Goal: Task Accomplishment & Management: Manage account settings

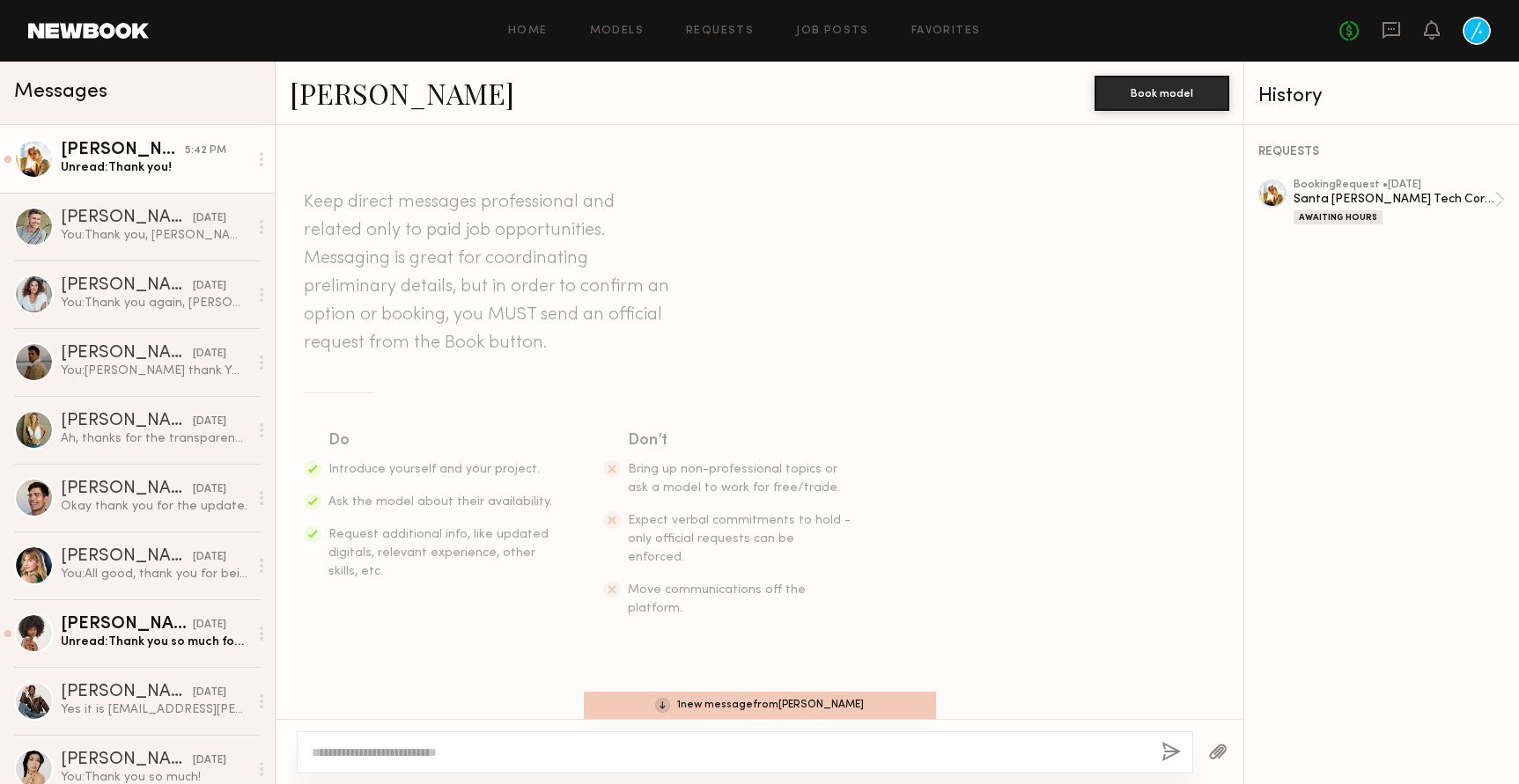
scroll to position [322, 0]
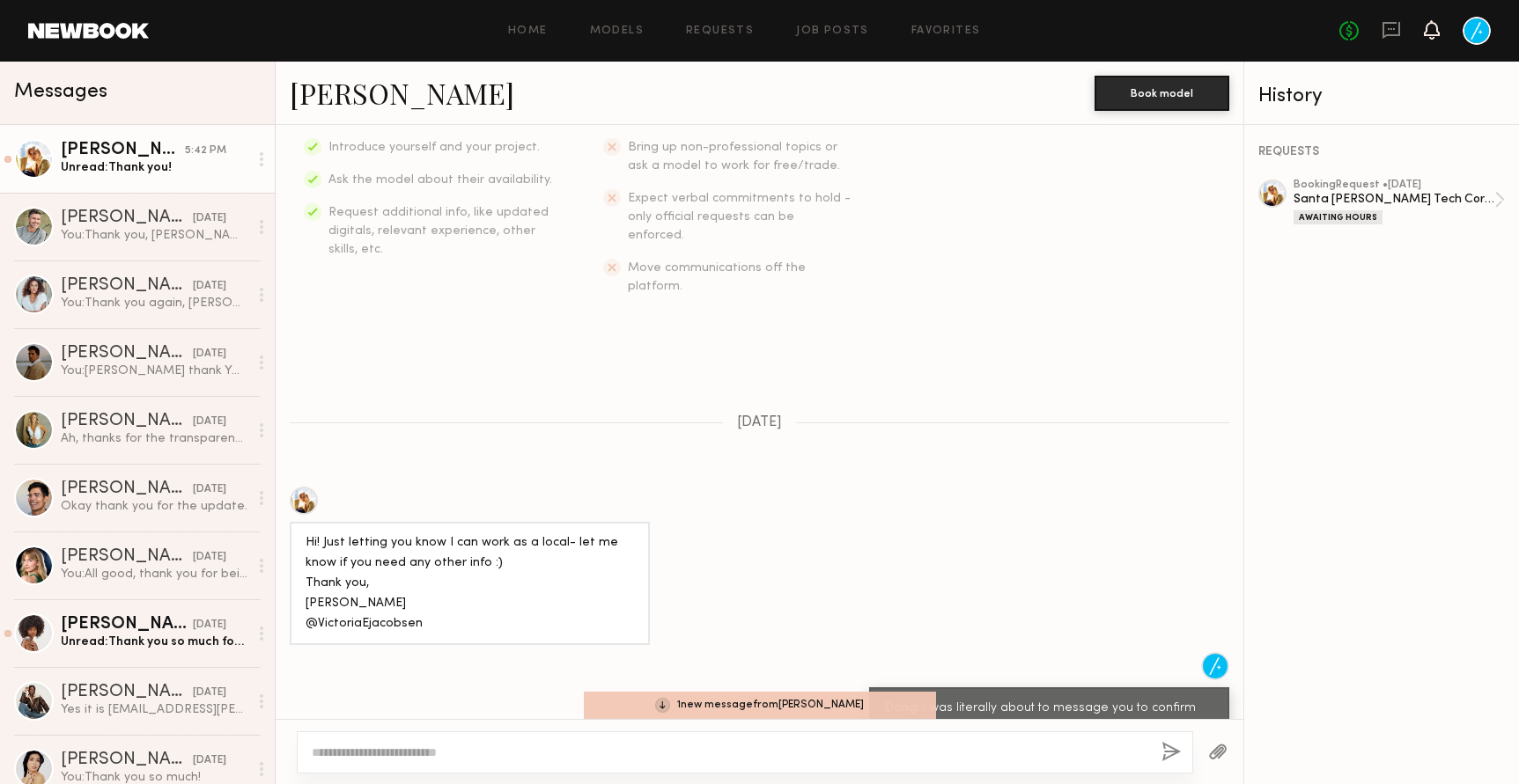
click at [1436, 30] on icon at bounding box center [1431, 28] width 14 height 12
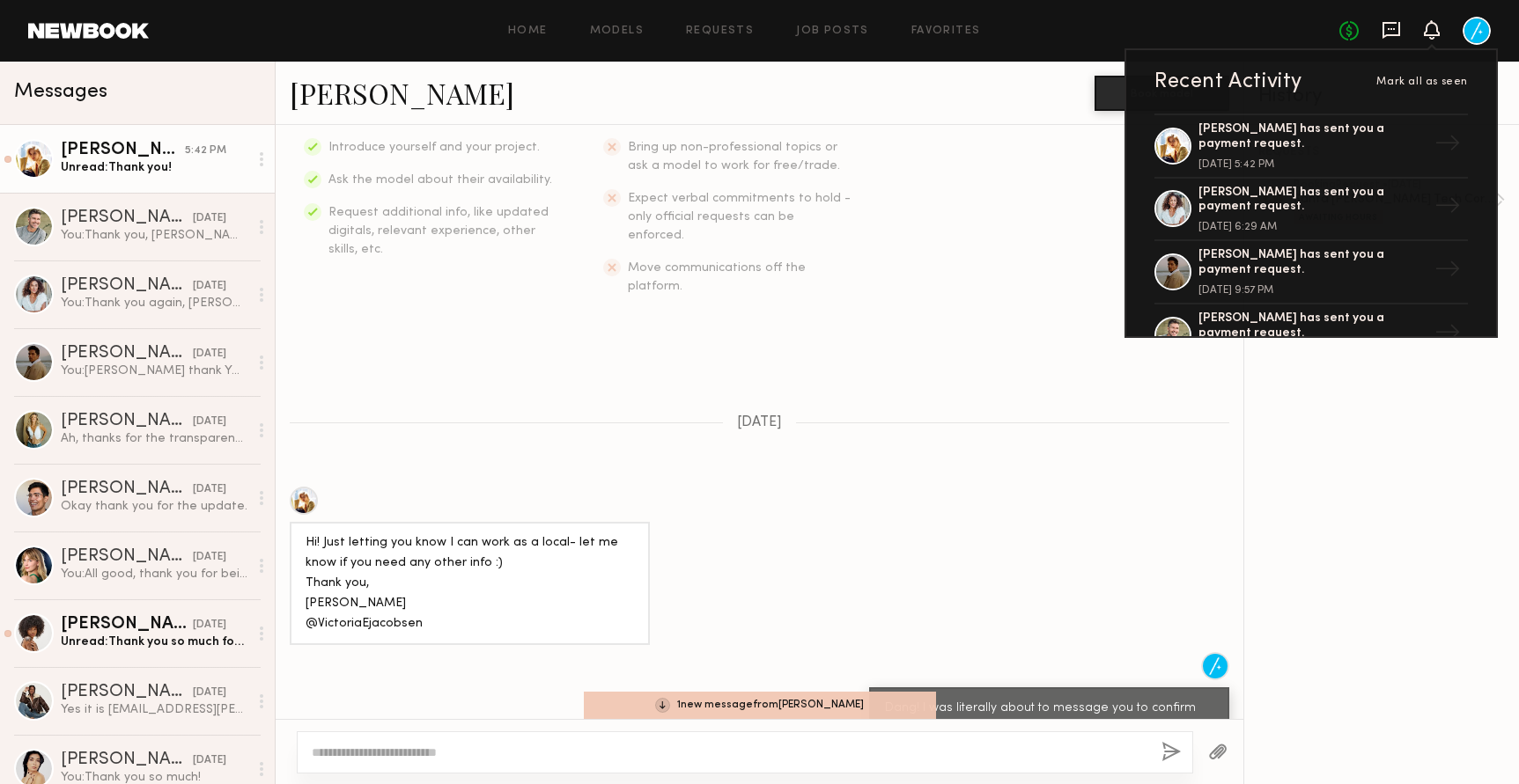
click at [1387, 28] on icon at bounding box center [1390, 29] width 7 height 2
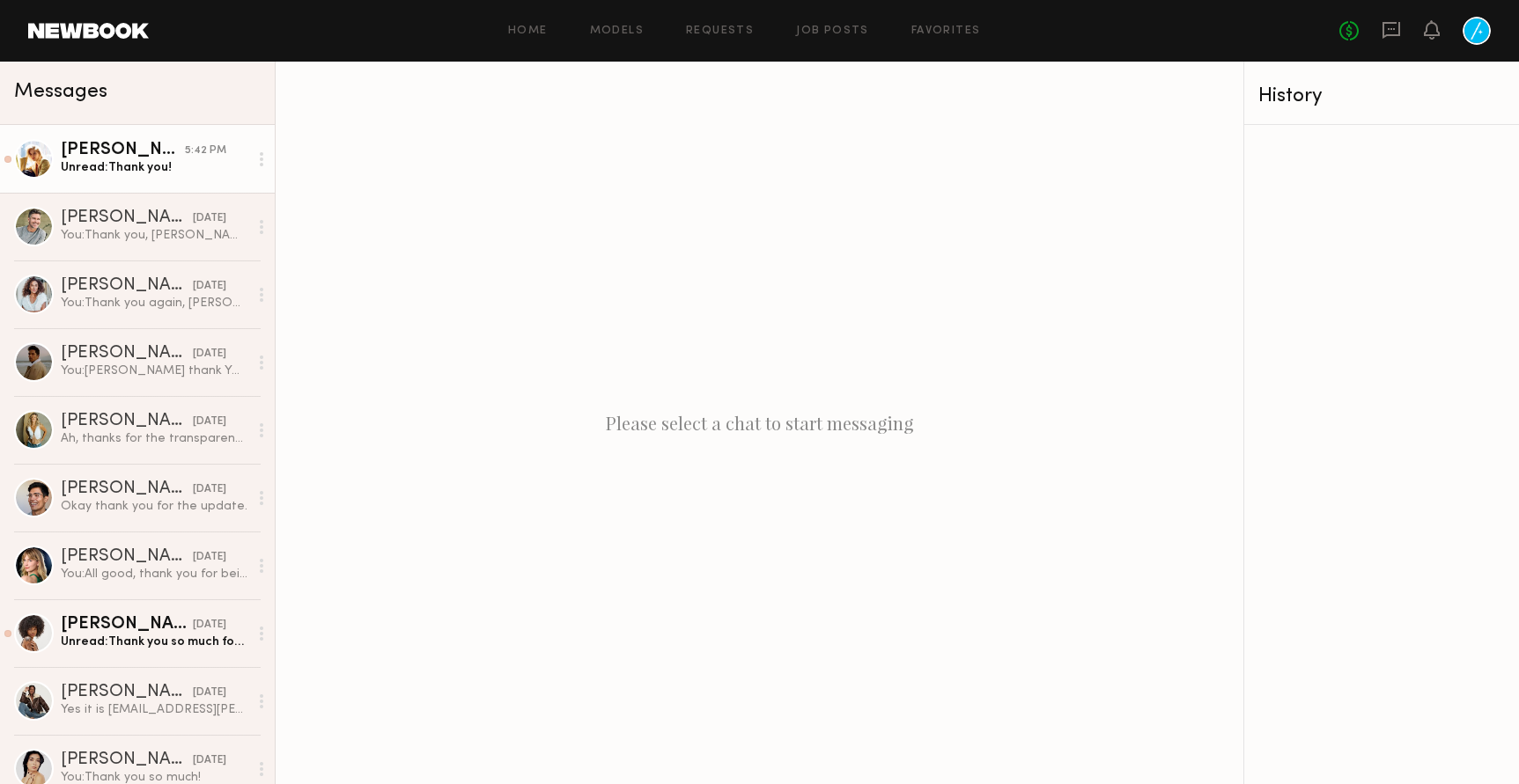
click at [157, 152] on div "Victoria J." at bounding box center [123, 150] width 124 height 18
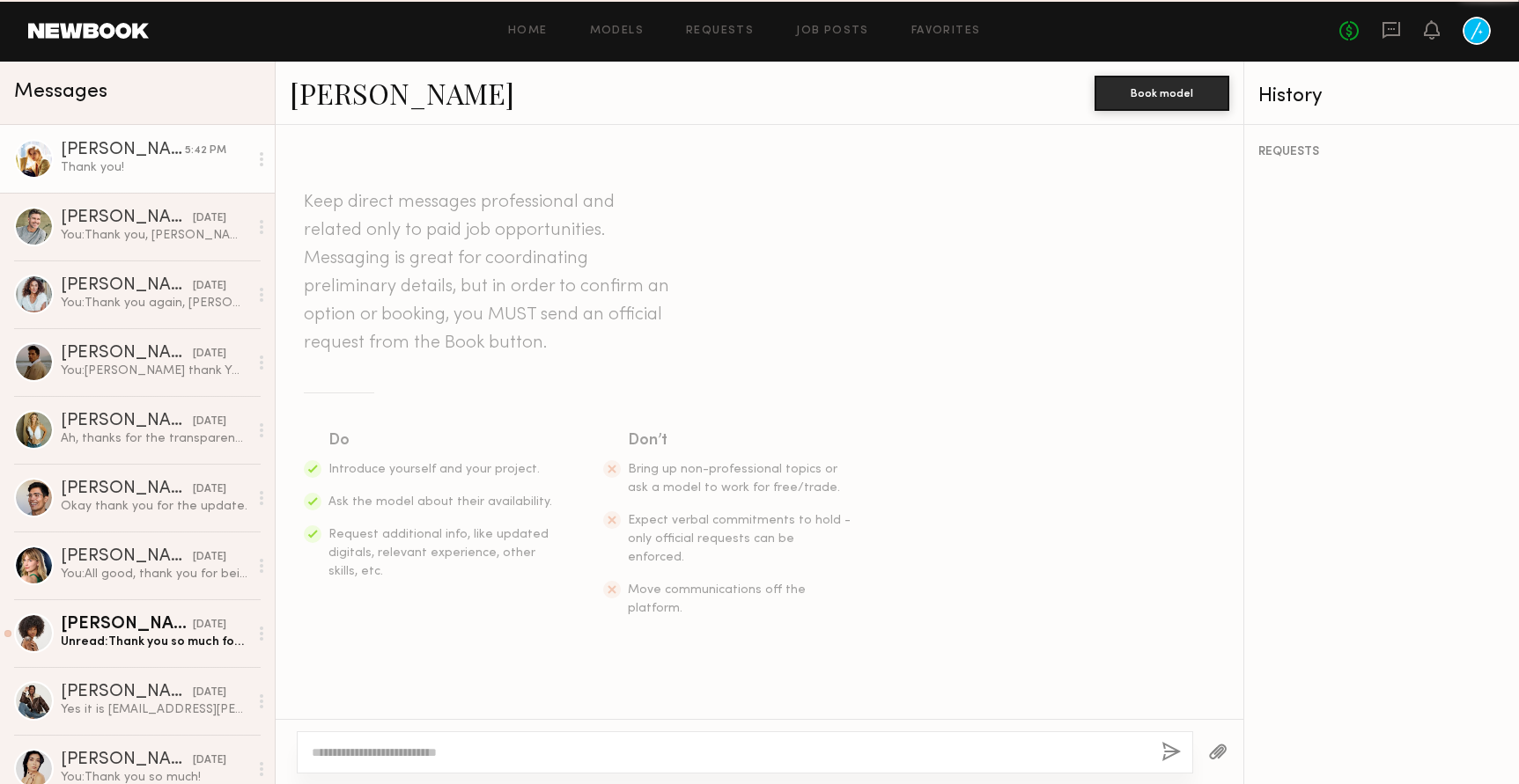
scroll to position [861, 0]
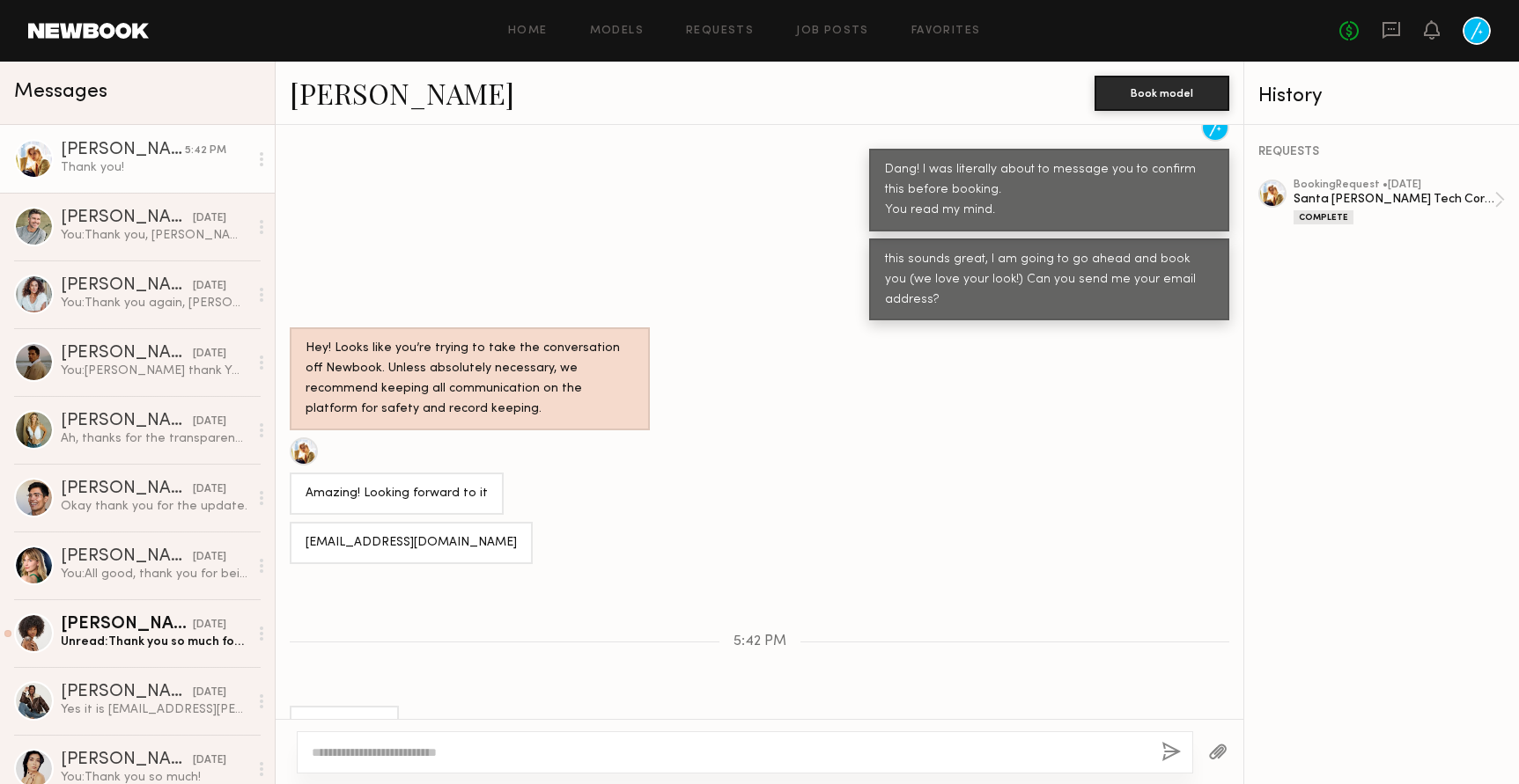
click at [1480, 35] on div at bounding box center [1477, 31] width 28 height 28
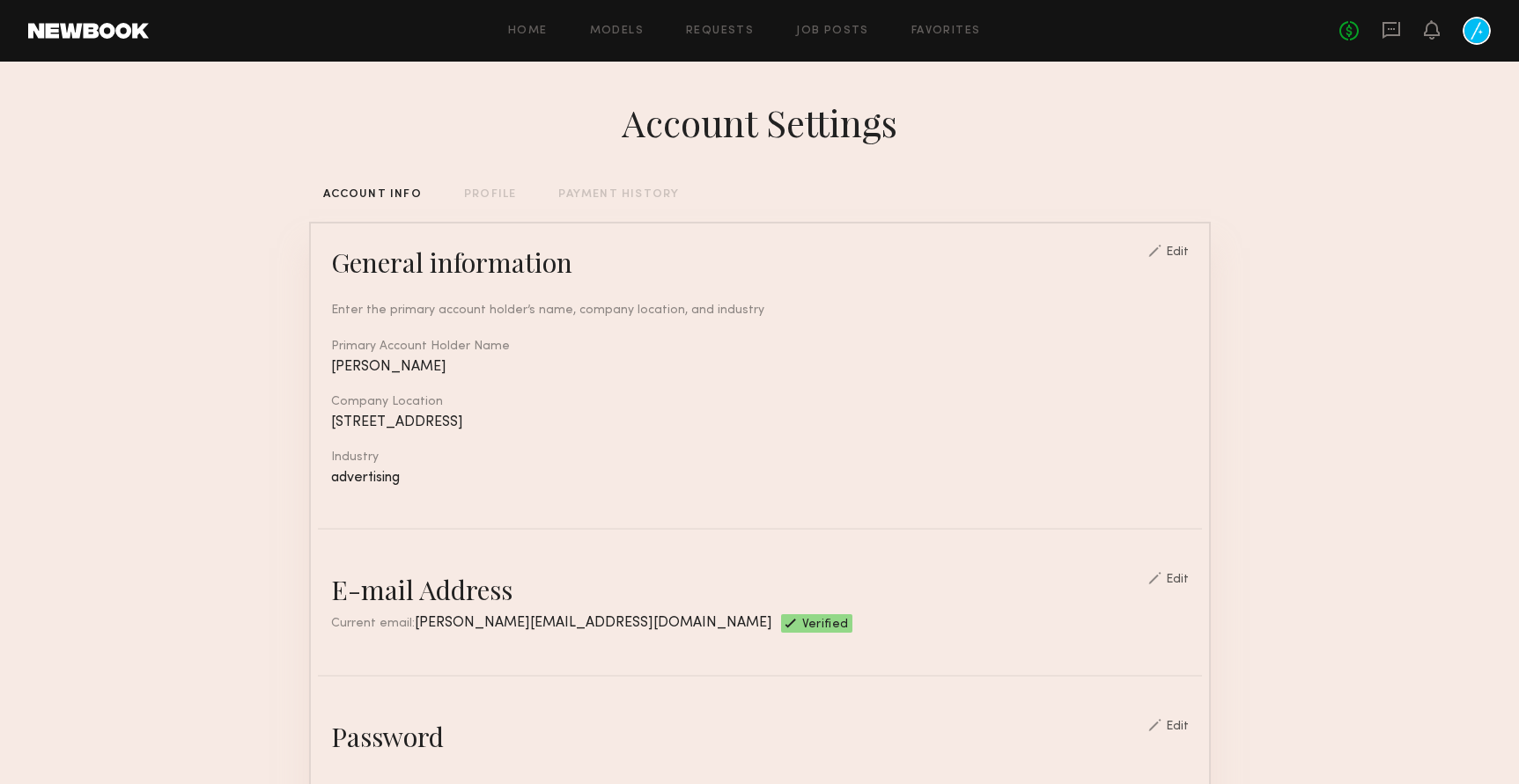
click at [618, 199] on div "PAYMENT HISTORY" at bounding box center [618, 194] width 120 height 11
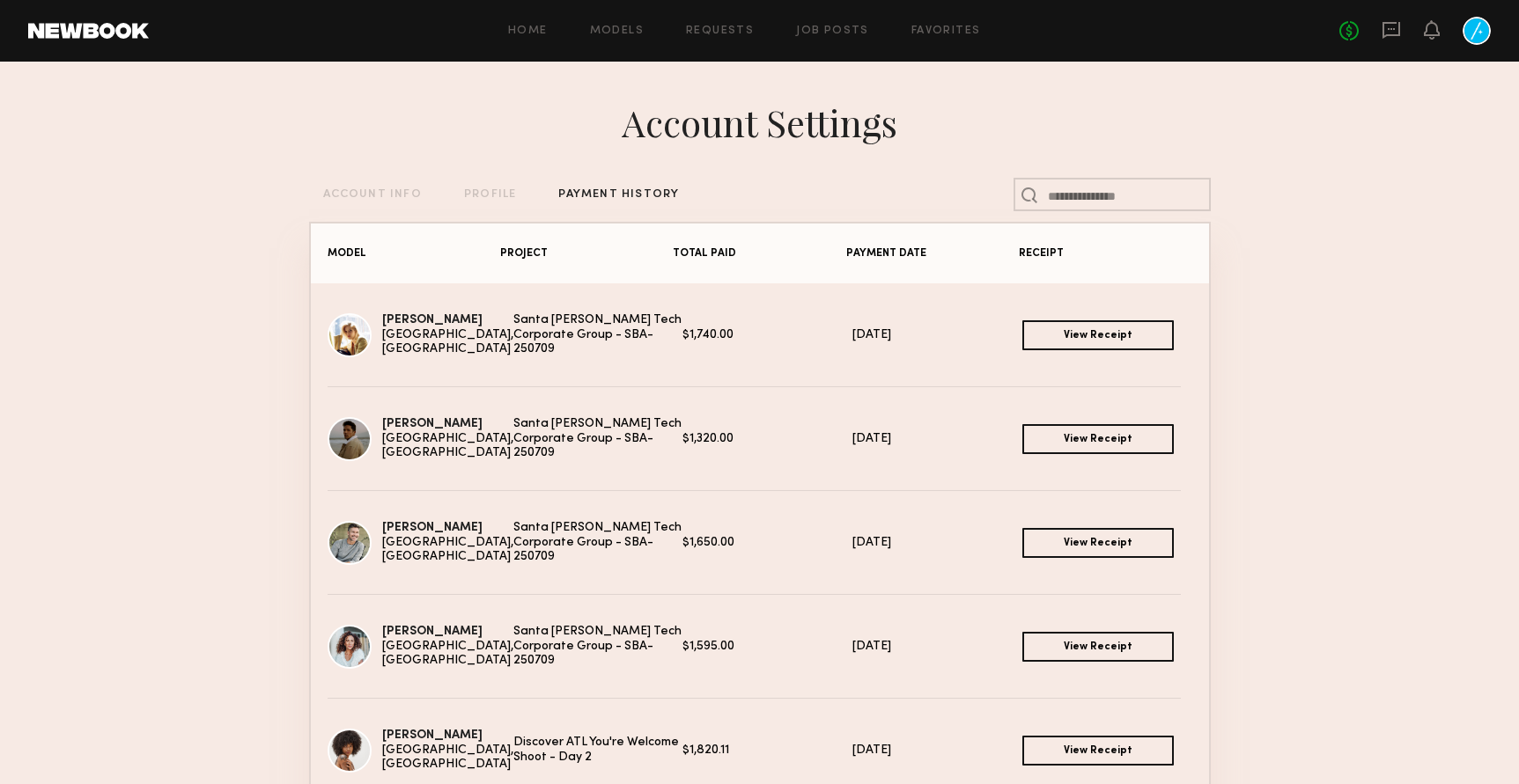
click at [1135, 335] on link "View Receipt" at bounding box center [1097, 335] width 151 height 30
click at [1097, 632] on link "View Receipt" at bounding box center [1097, 647] width 151 height 30
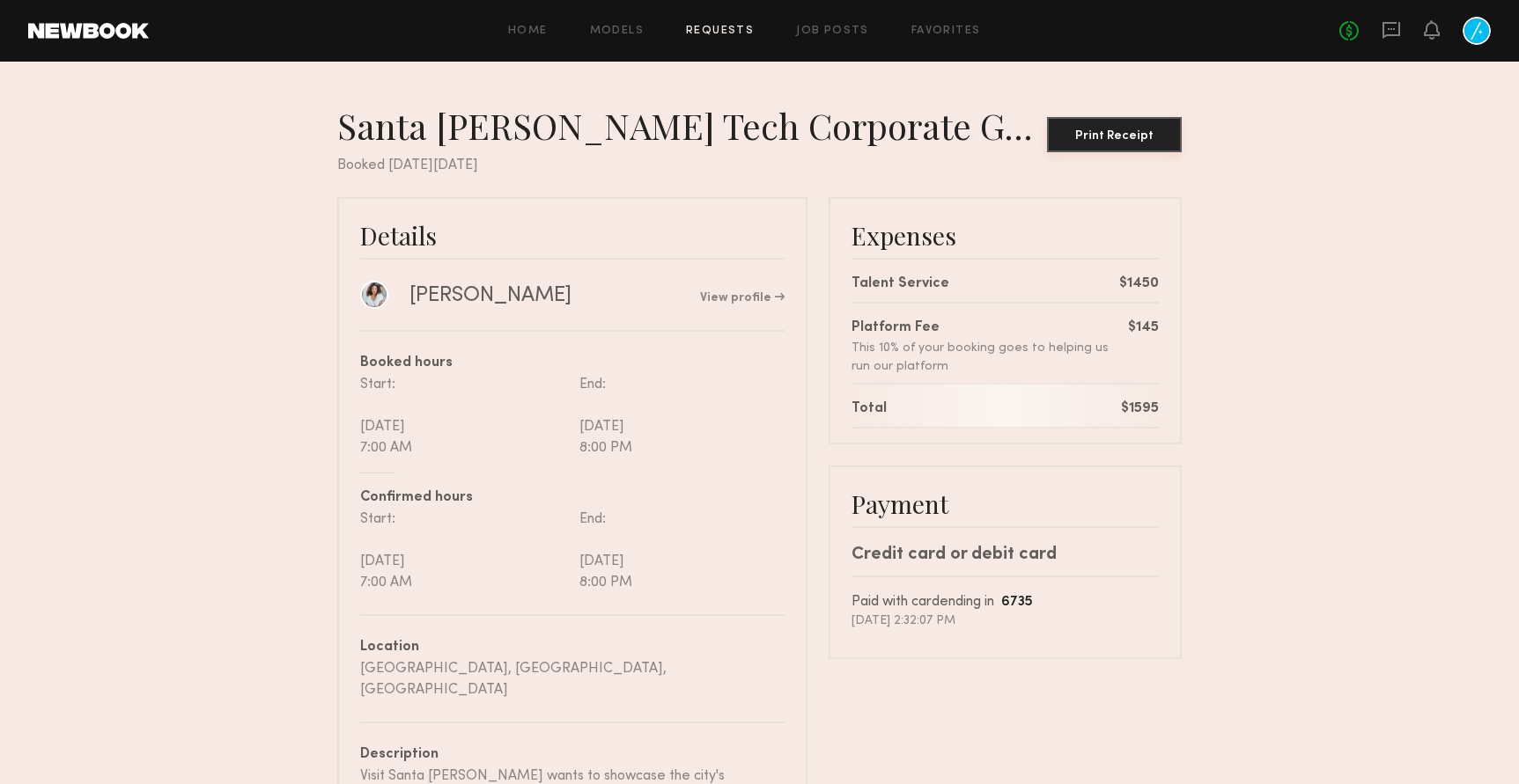
click at [1118, 148] on button "Print Receipt" at bounding box center [1113, 134] width 134 height 35
click at [1426, 40] on div at bounding box center [1431, 31] width 16 height 22
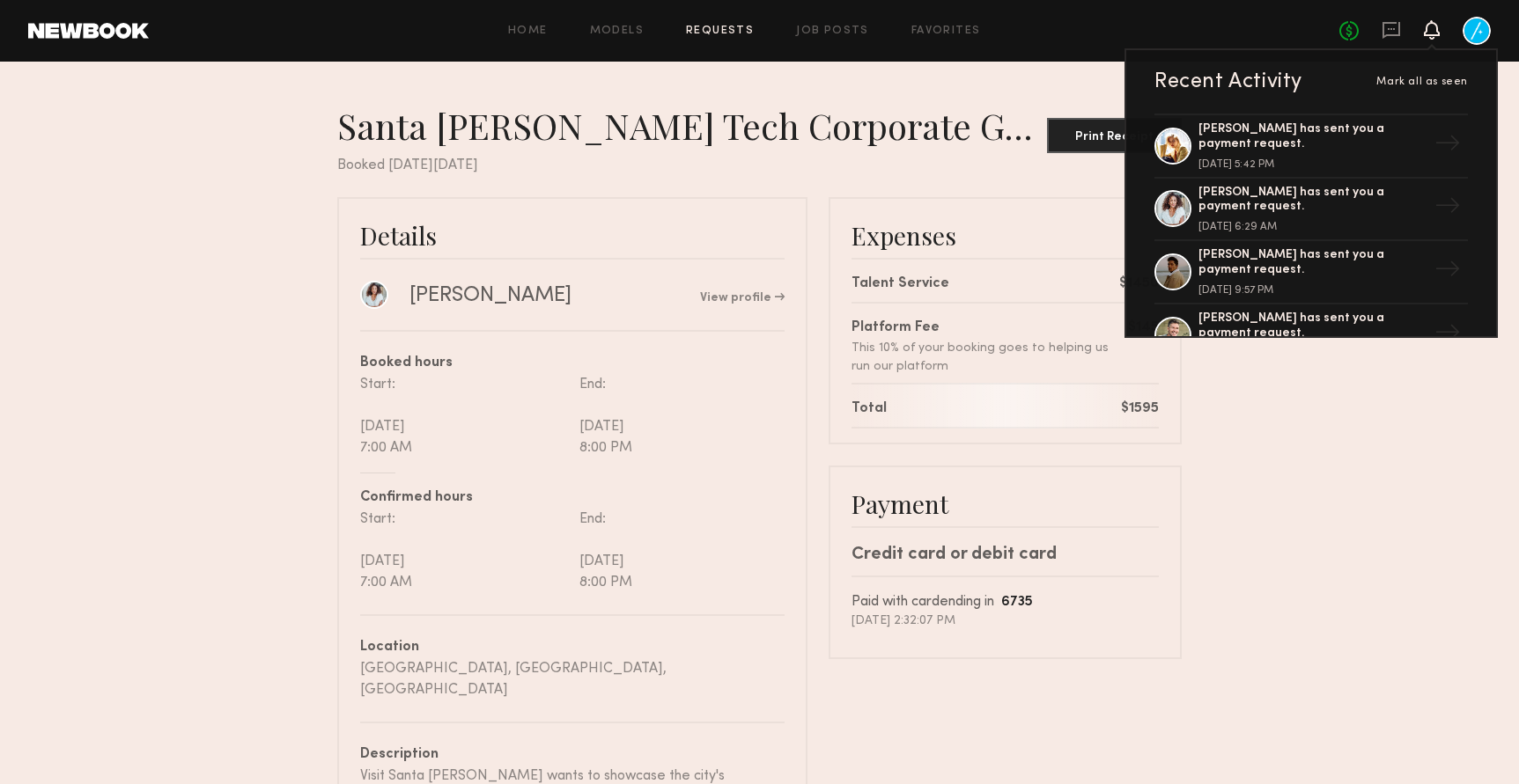
click at [1475, 26] on div at bounding box center [1477, 31] width 28 height 28
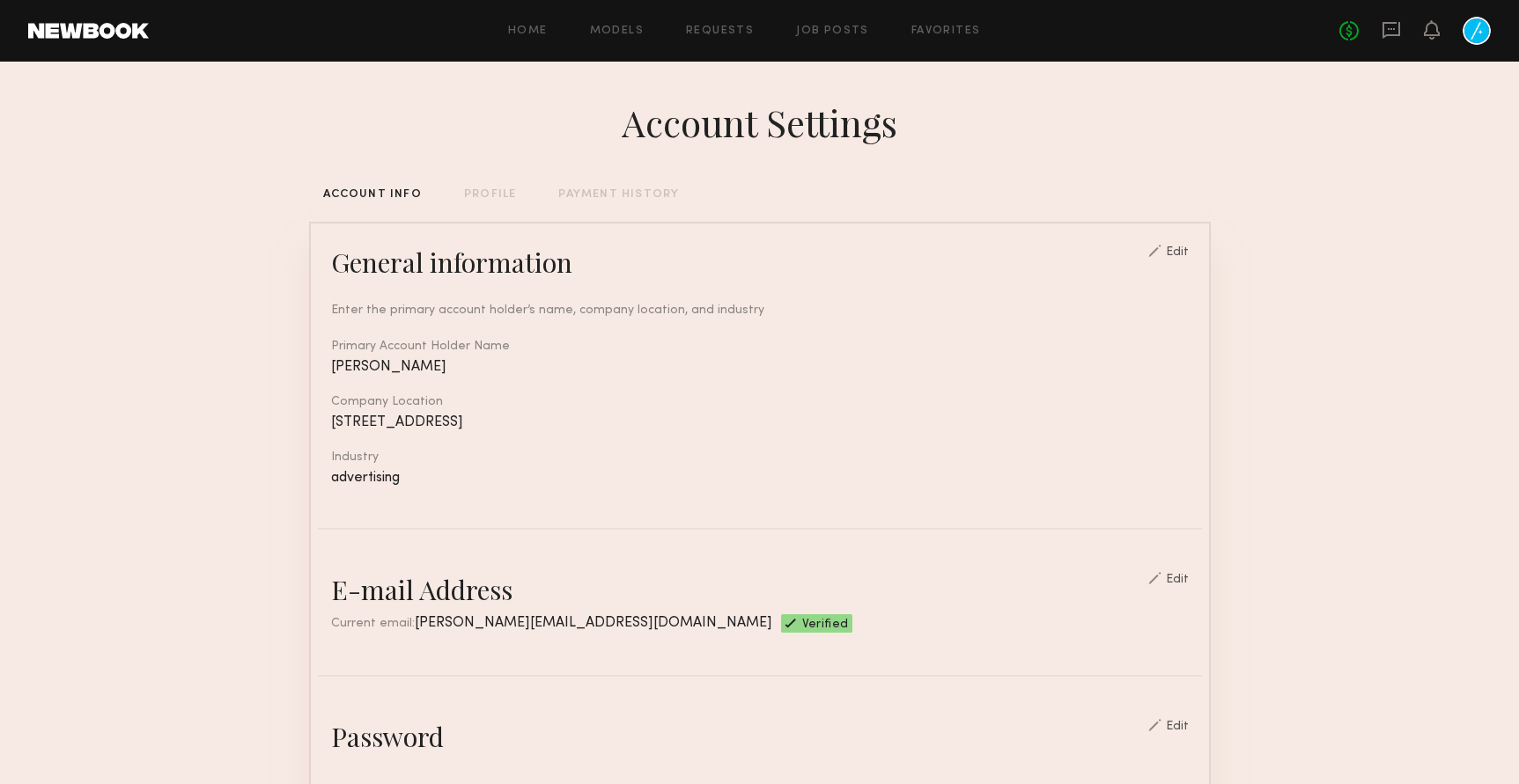
click at [612, 192] on div "PAYMENT HISTORY" at bounding box center [618, 194] width 120 height 11
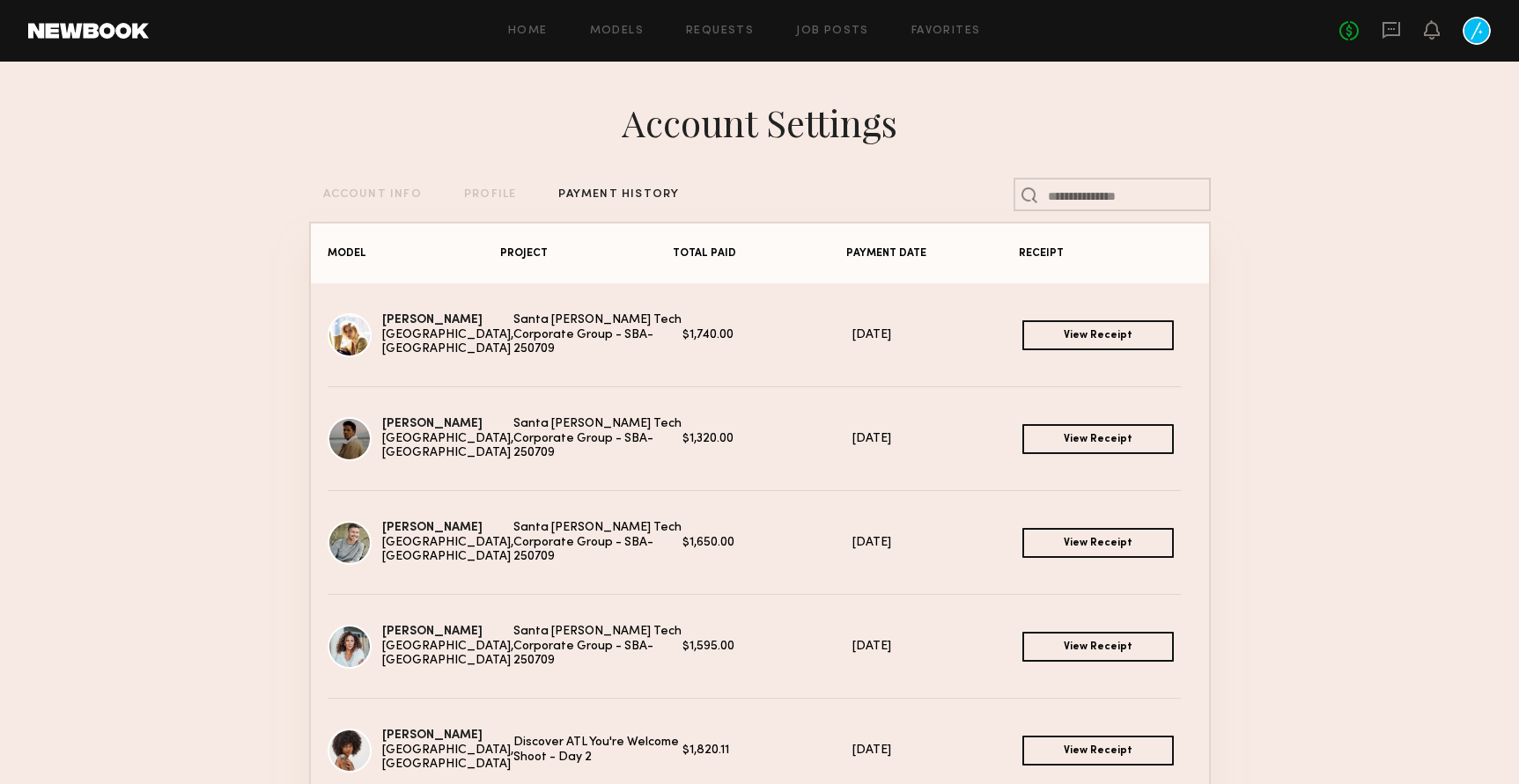
click at [1100, 437] on link "View Receipt" at bounding box center [1097, 439] width 151 height 30
click at [1081, 541] on link "View Receipt" at bounding box center [1097, 543] width 151 height 30
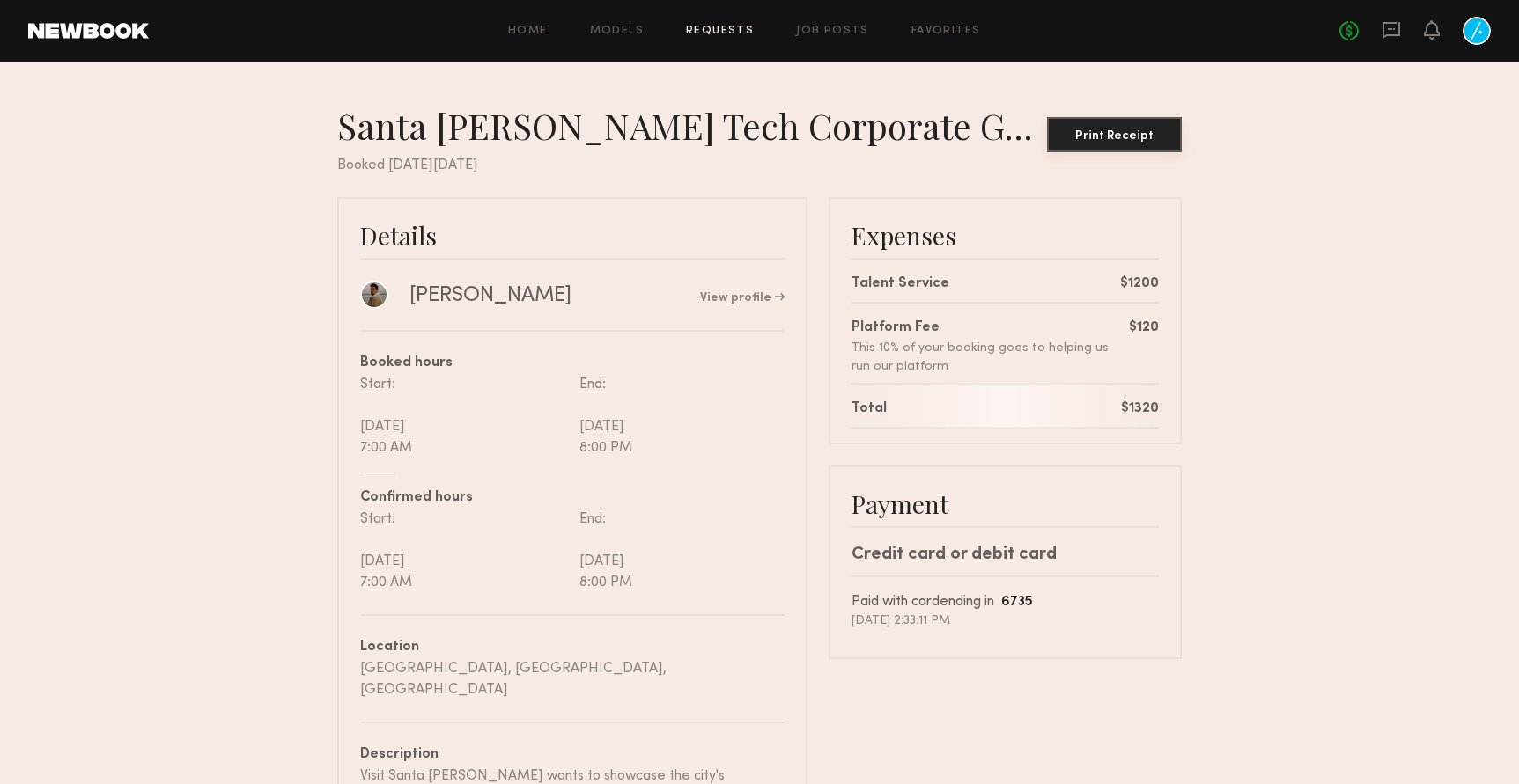
click at [1117, 131] on div "Print Receipt" at bounding box center [1114, 136] width 120 height 12
click at [1111, 147] on button "Print Receipt" at bounding box center [1113, 134] width 134 height 35
drag, startPoint x: 1114, startPoint y: 130, endPoint x: 780, endPoint y: 40, distance: 345.9
click at [780, 38] on common-layout "Home Models Requests Job Posts Favorites Sign Out No fees up to $5,000 Santa Ba…" at bounding box center [759, 634] width 1519 height 1268
